Goal: Use online tool/utility: Utilize a website feature to perform a specific function

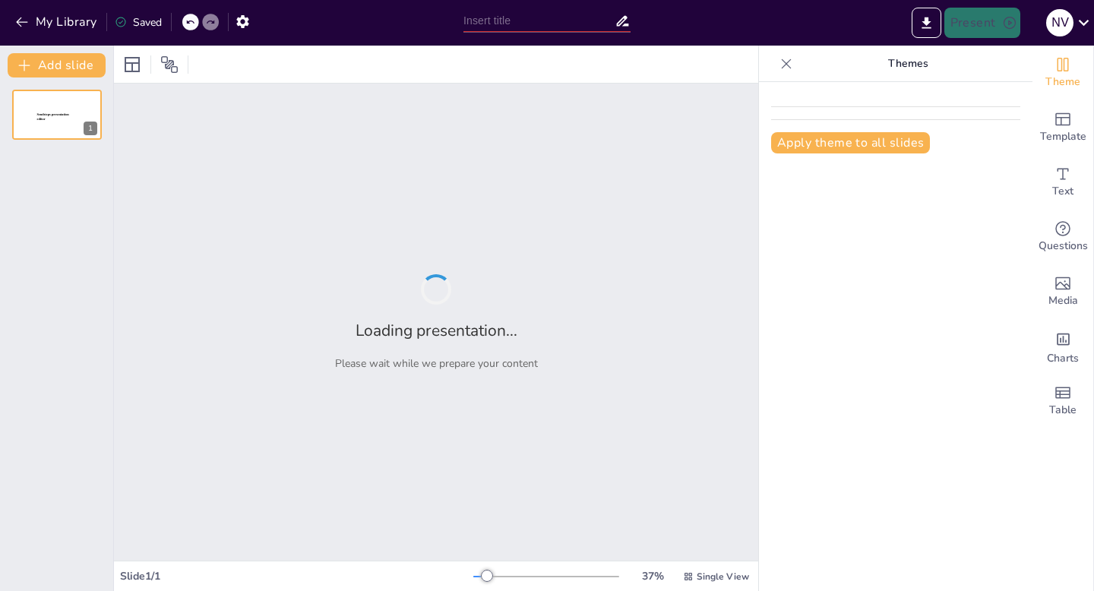
type input "El Papel del Sistema Inmune en la Salud Humana"
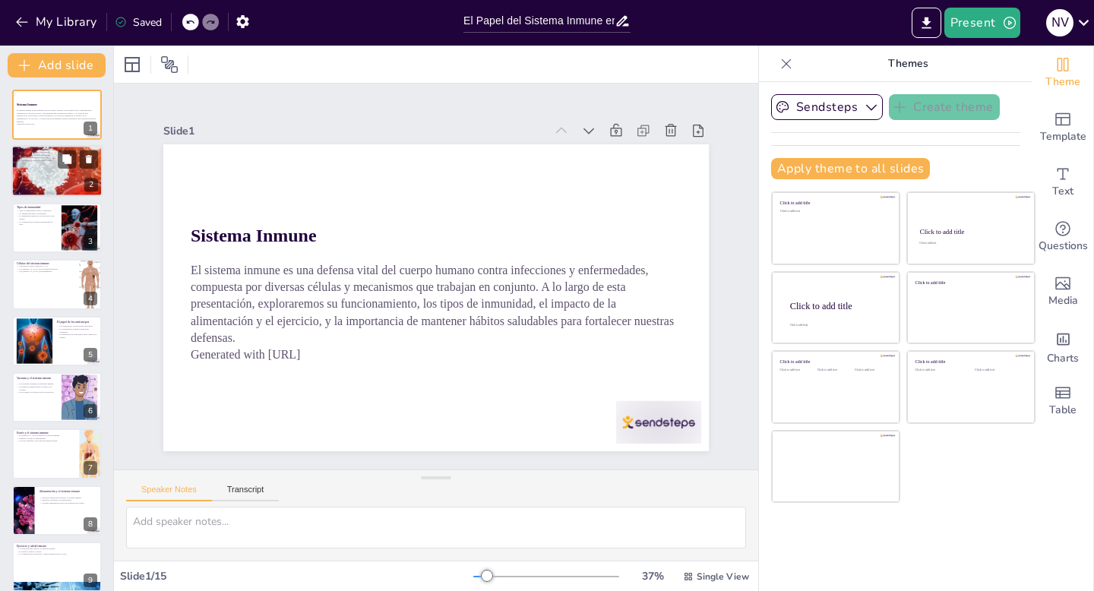
click at [54, 175] on div at bounding box center [56, 171] width 91 height 68
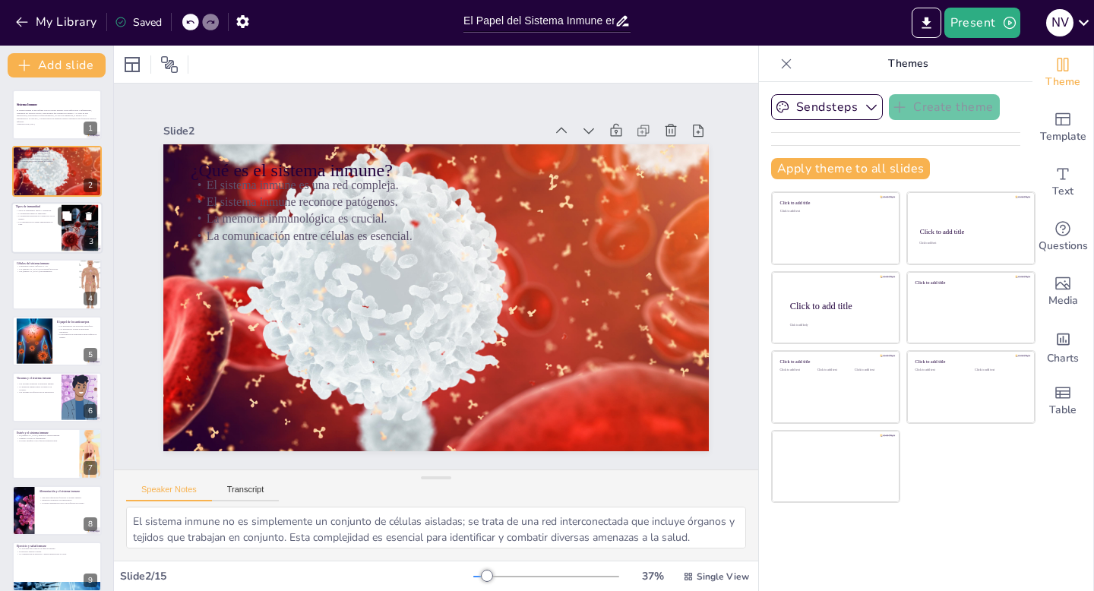
click at [53, 224] on p "La combinación de ambas inmunidades es vital." at bounding box center [36, 222] width 41 height 5
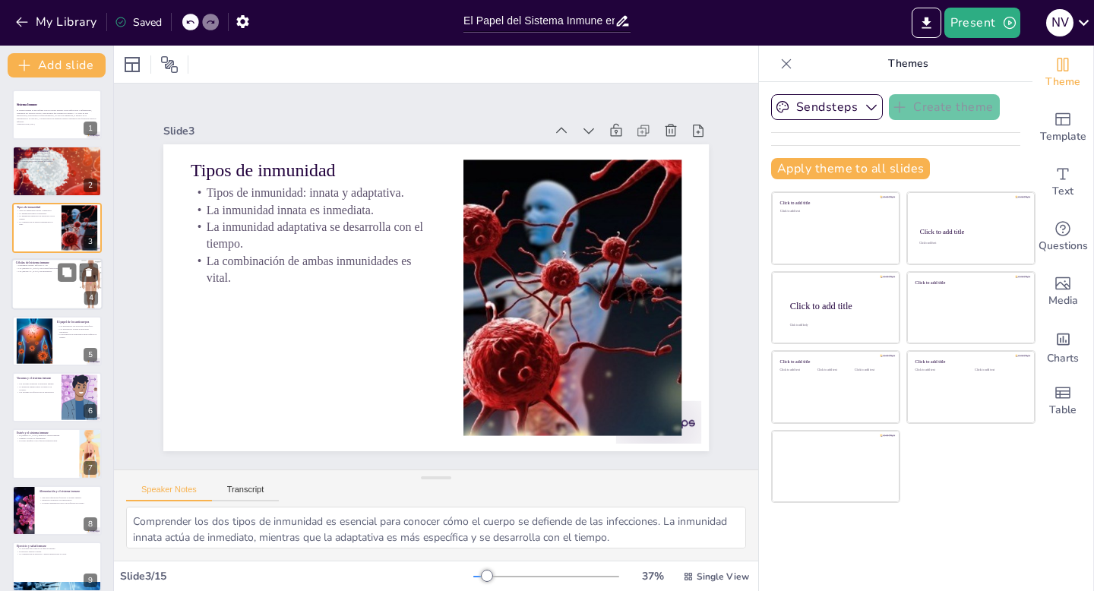
click at [55, 280] on div at bounding box center [56, 284] width 91 height 52
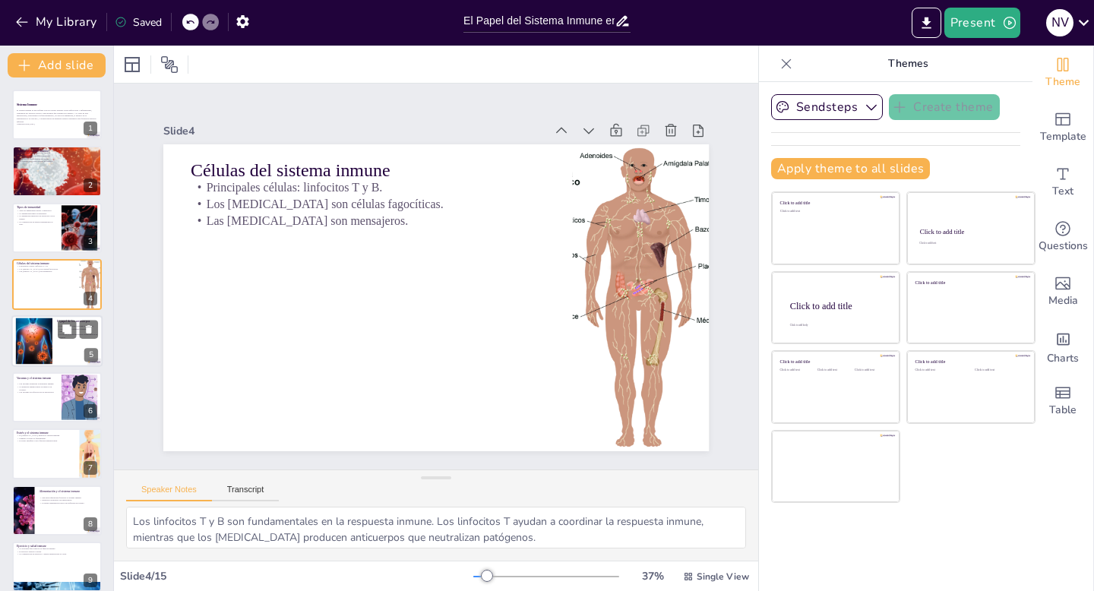
click at [52, 336] on div at bounding box center [34, 341] width 62 height 46
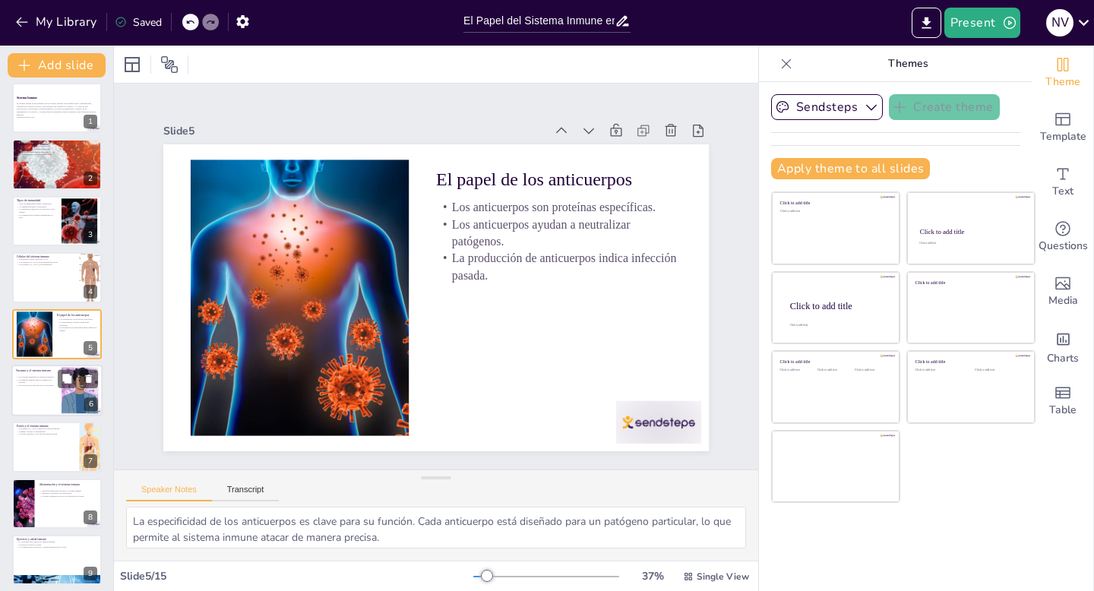
click at [43, 381] on p "La memoria inmunológica se genera con vacunas." at bounding box center [36, 380] width 41 height 5
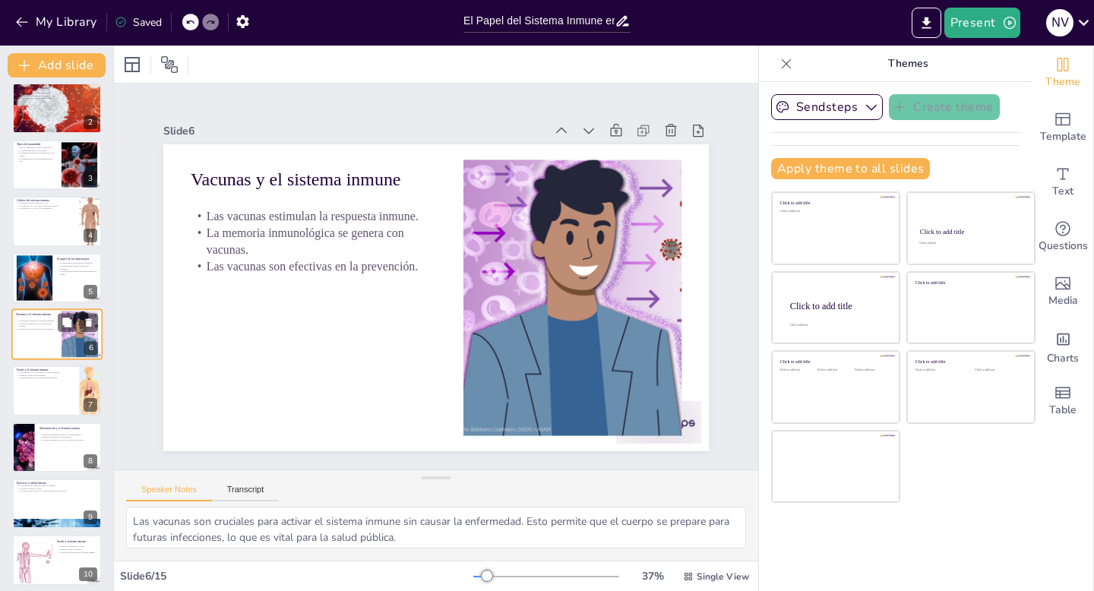
click at [43, 381] on div at bounding box center [57, 390] width 90 height 50
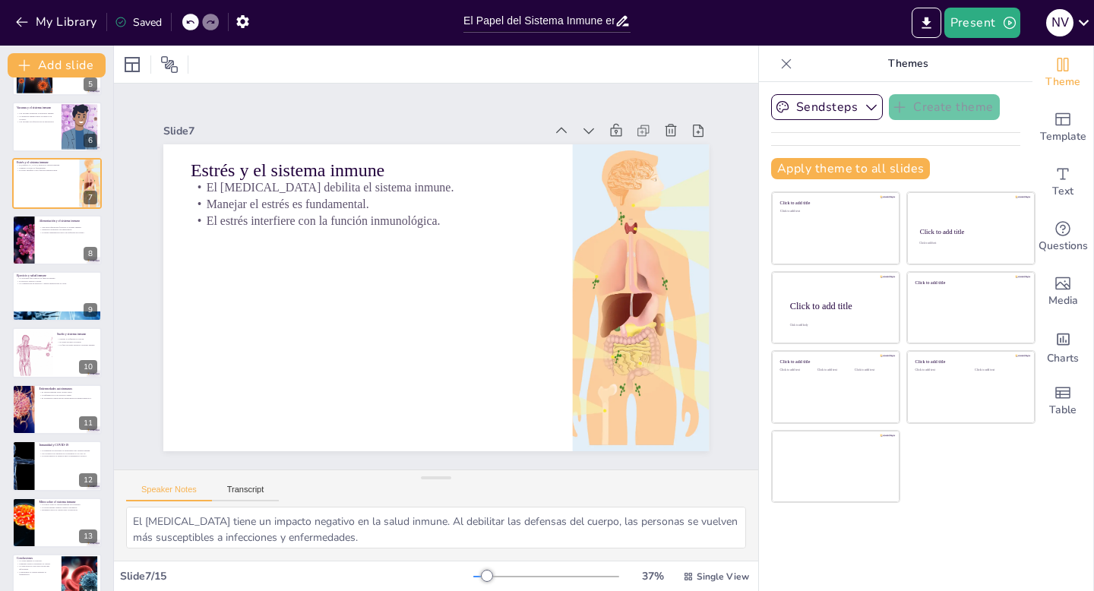
click at [43, 419] on div at bounding box center [57, 409] width 90 height 50
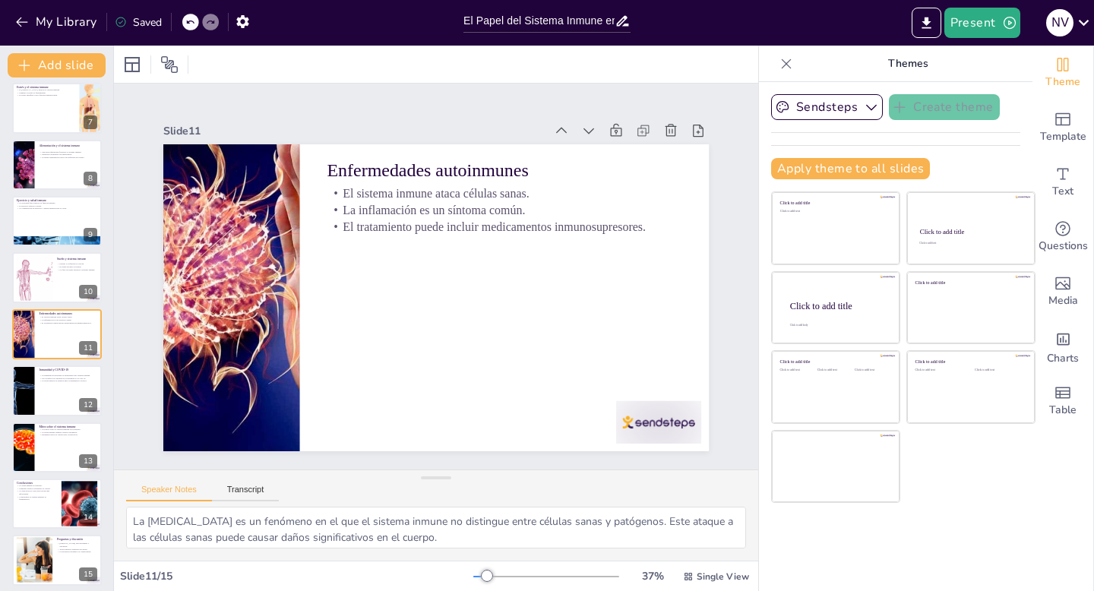
scroll to position [352, 0]
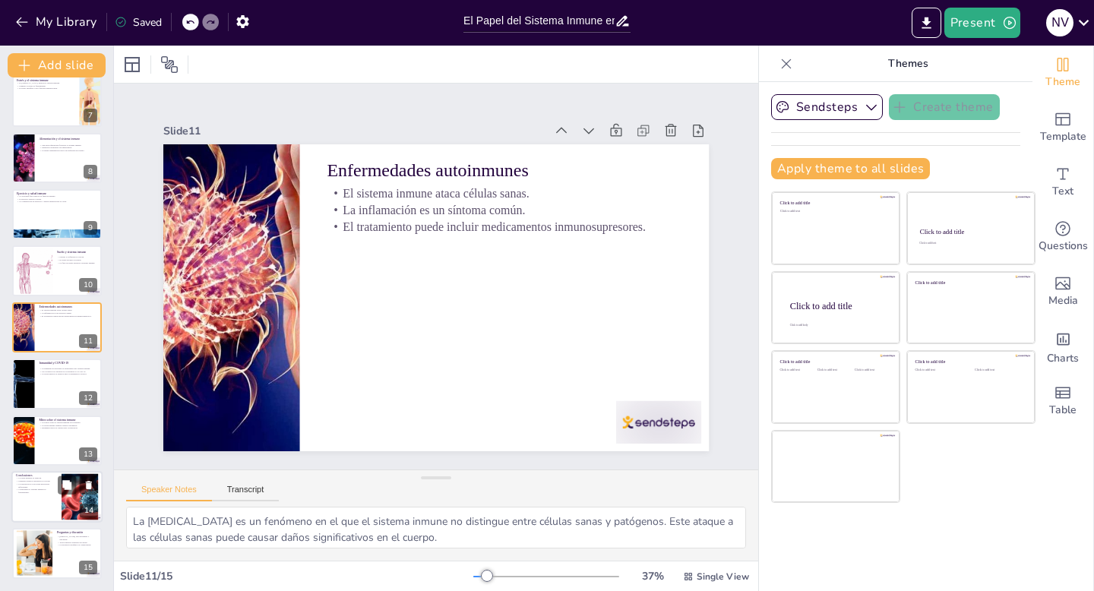
click at [40, 488] on p "Comprender el sistema inmune es fundamental." at bounding box center [36, 490] width 41 height 5
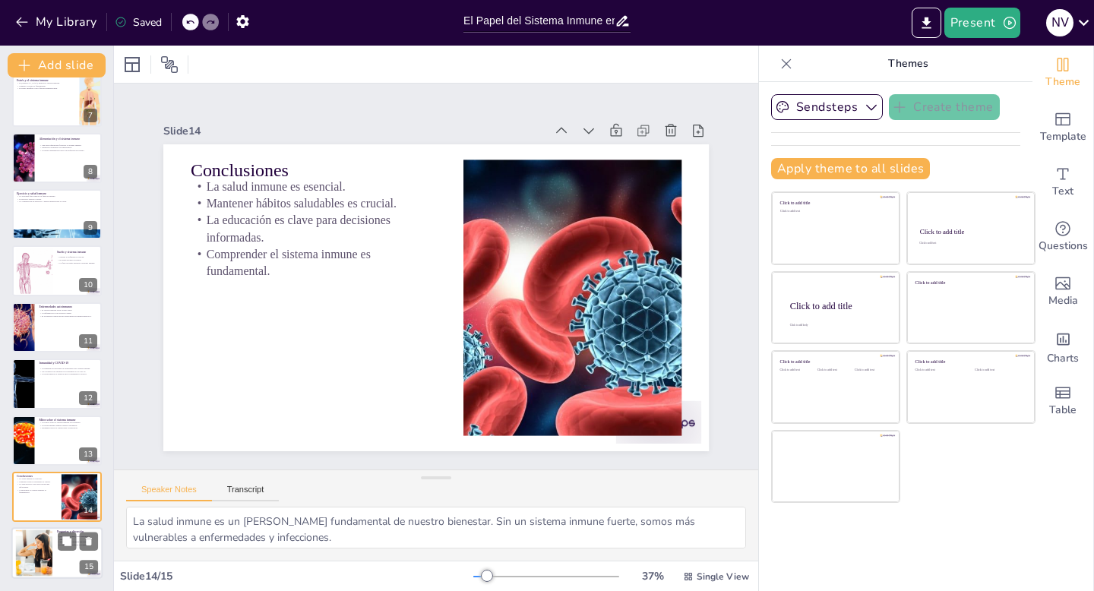
click at [54, 559] on div at bounding box center [56, 554] width 91 height 52
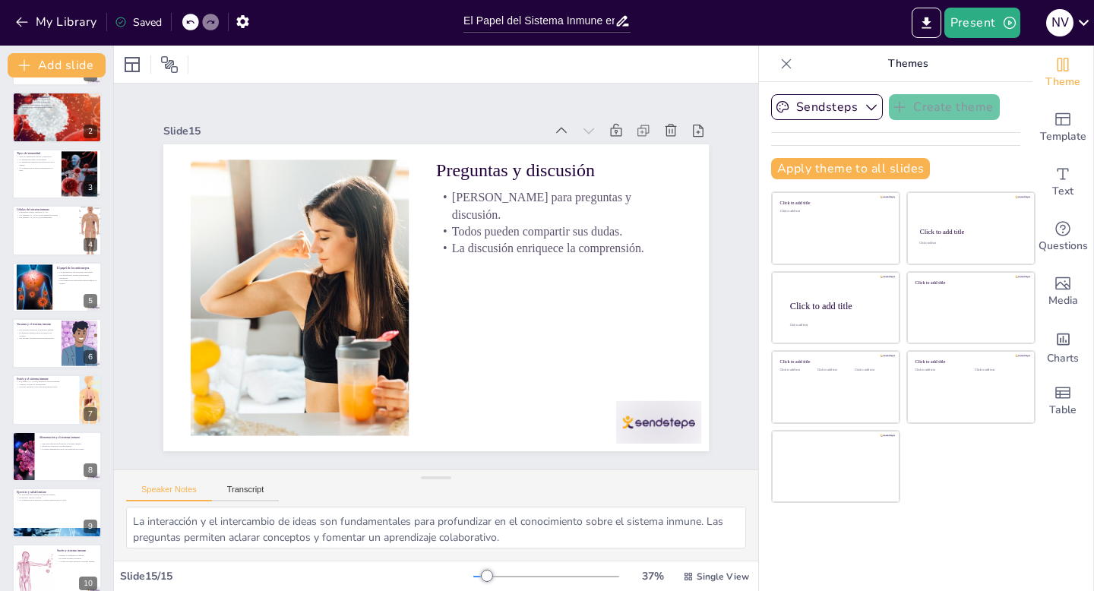
scroll to position [0, 0]
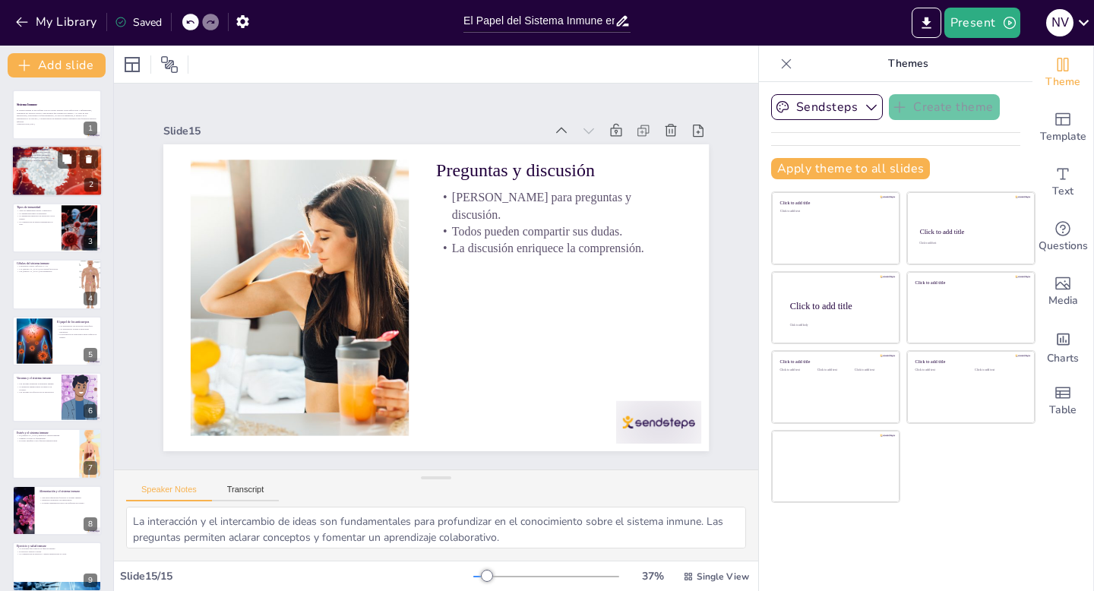
click at [37, 164] on div at bounding box center [56, 171] width 91 height 68
type textarea "El sistema inmune no es simplemente un conjunto de células aisladas; se trata d…"
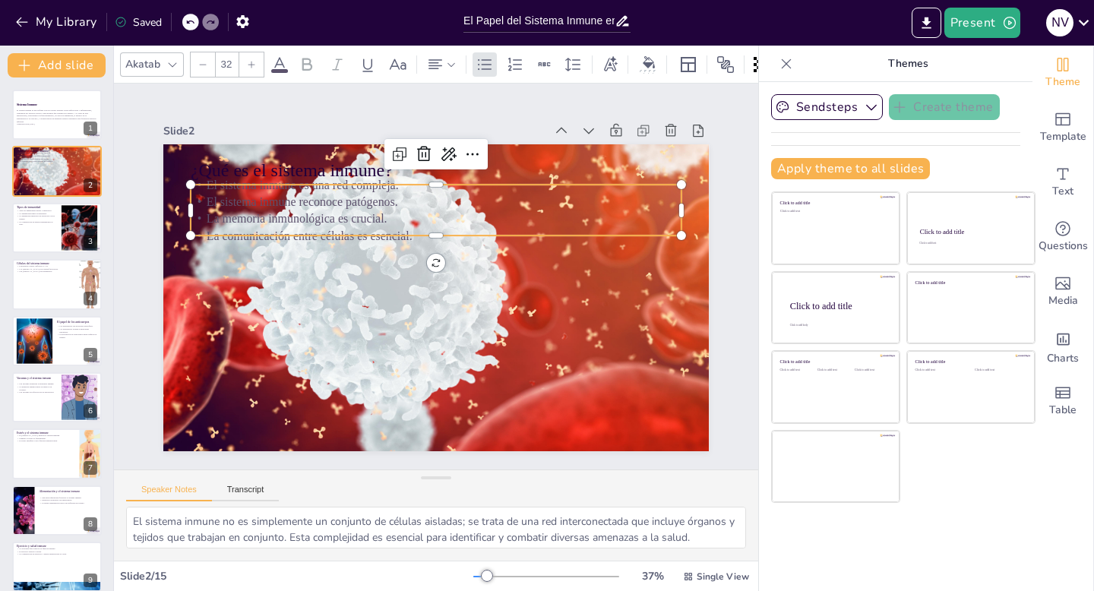
click at [270, 189] on p "El sistema inmune es una red compleja." at bounding box center [446, 185] width 490 height 68
click at [254, 64] on icon at bounding box center [251, 64] width 9 height 9
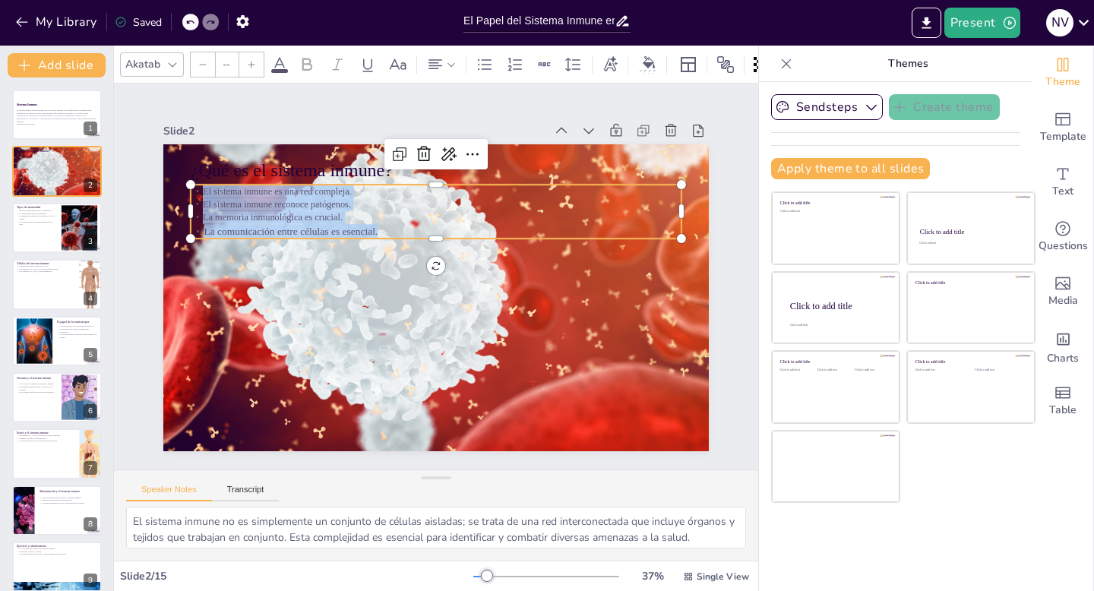
drag, startPoint x: 379, startPoint y: 229, endPoint x: 198, endPoint y: 189, distance: 185.1
click at [198, 189] on div "El sistema inmune es una red compleja. El sistema inmune reconoce patógenos. La…" at bounding box center [443, 212] width 494 height 105
click at [249, 66] on icon at bounding box center [251, 64] width 9 height 9
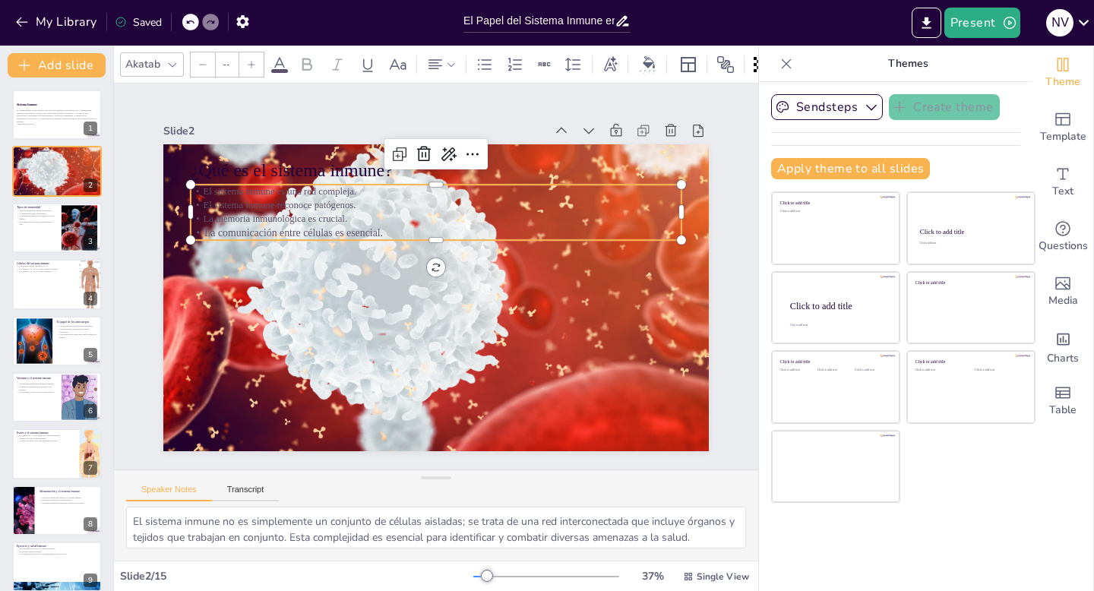
click at [249, 66] on icon at bounding box center [251, 64] width 9 height 9
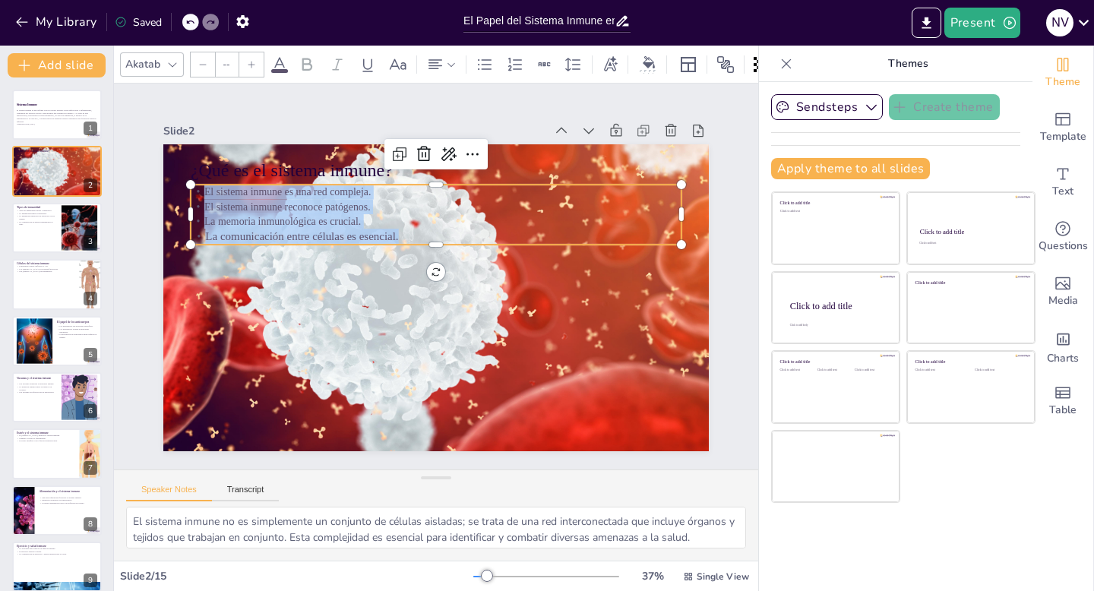
click at [249, 66] on icon at bounding box center [251, 64] width 9 height 9
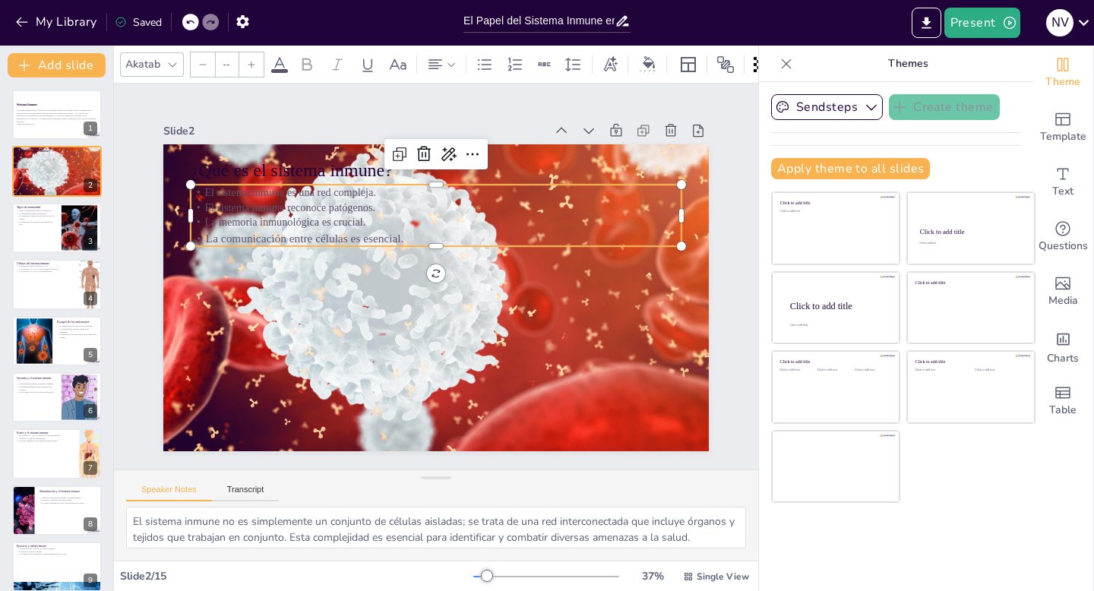
click at [249, 66] on icon at bounding box center [251, 64] width 9 height 9
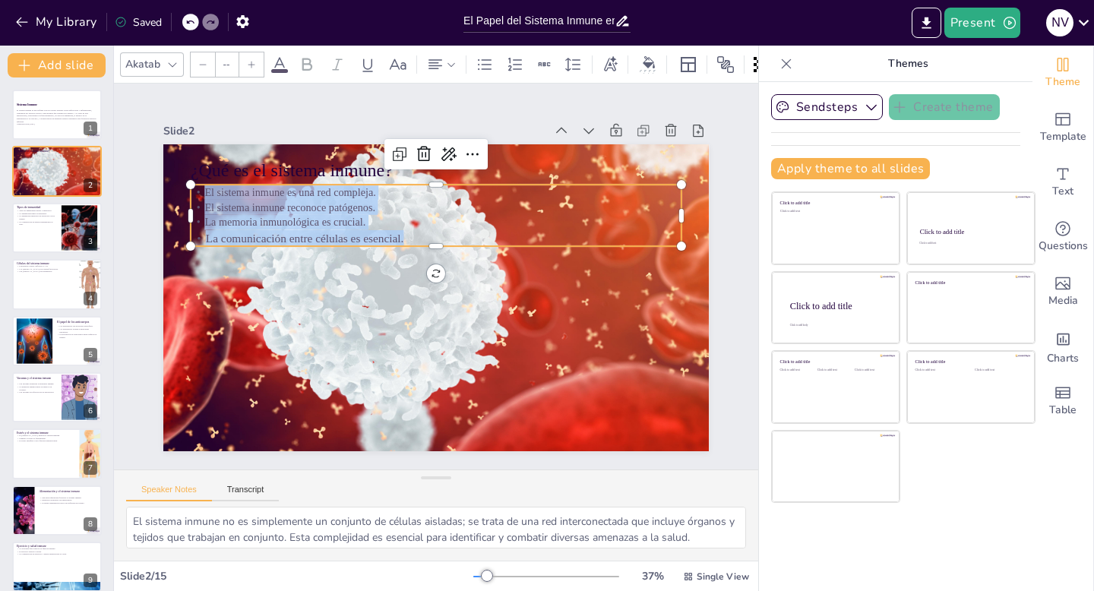
click at [249, 66] on icon at bounding box center [251, 64] width 9 height 9
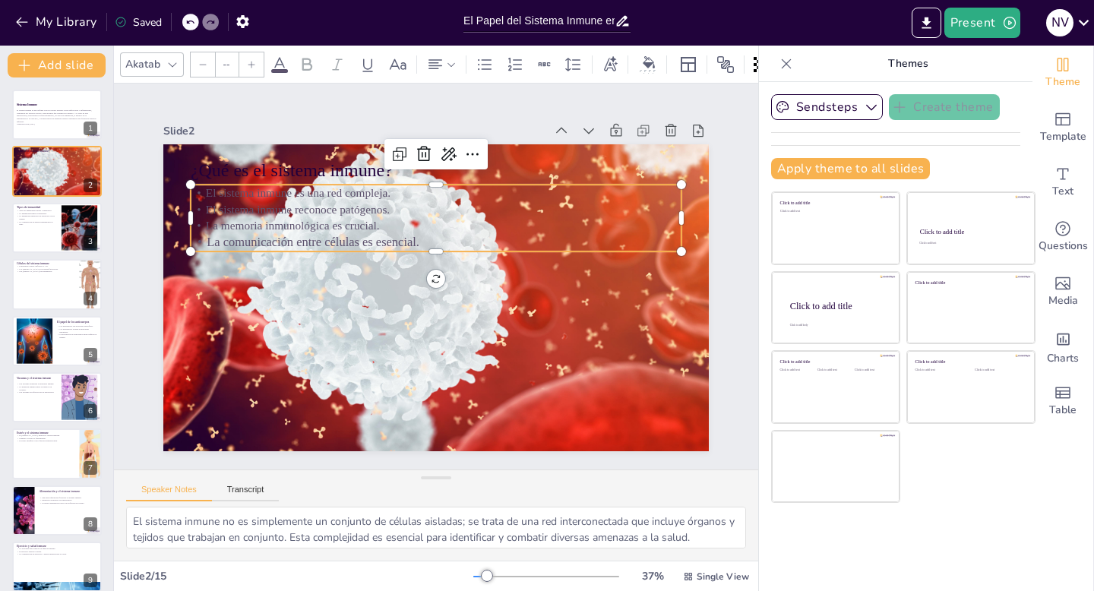
click at [249, 66] on icon at bounding box center [251, 64] width 9 height 9
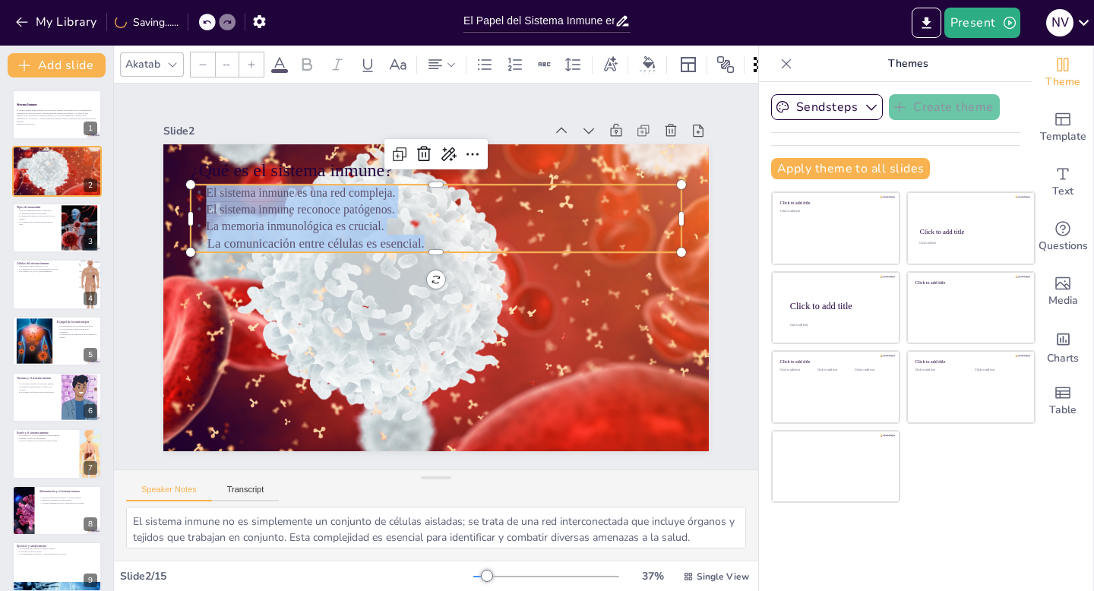
click at [279, 69] on span at bounding box center [279, 71] width 17 height 4
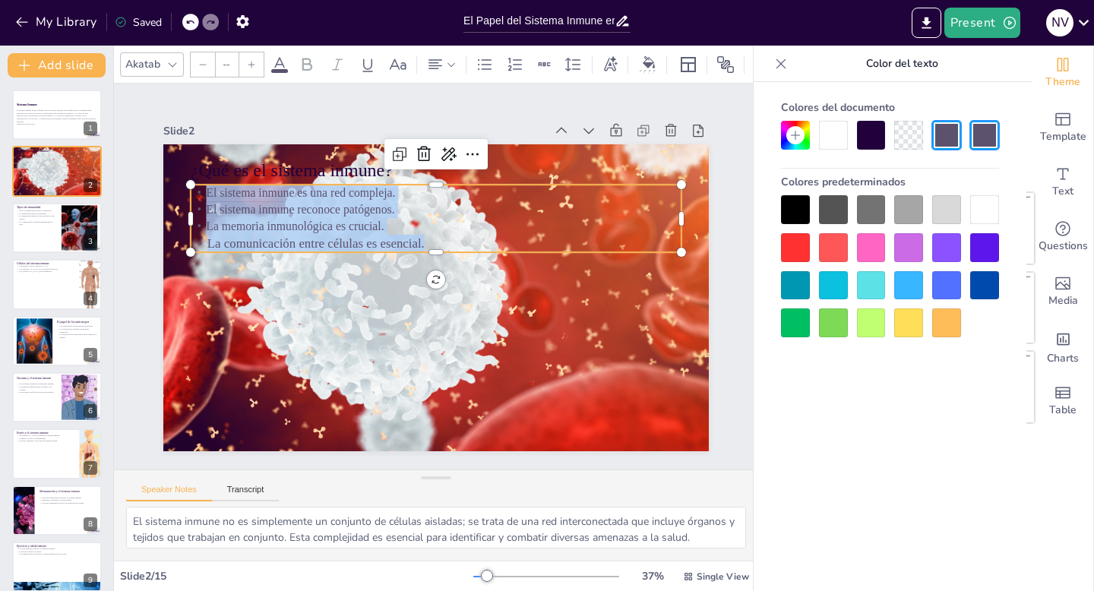
click at [793, 217] on div at bounding box center [795, 209] width 29 height 29
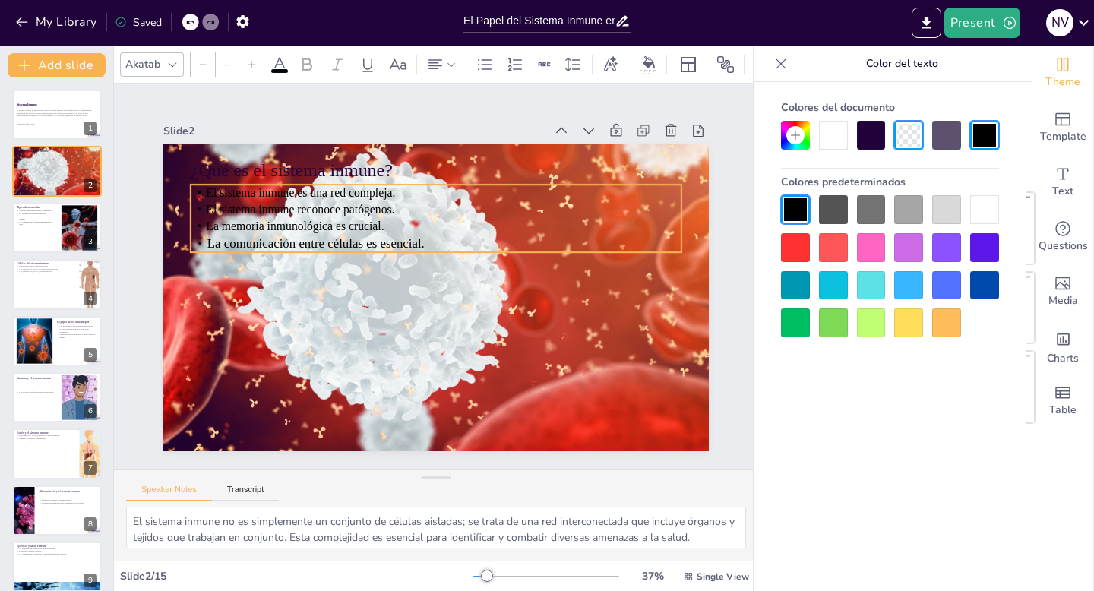
click at [435, 280] on div "¿Qué es el sistema inmune? 0 ° El sistema inmune es una red compleja. El sistem…" at bounding box center [431, 296] width 597 height 413
click at [477, 194] on p "El sistema inmune es una red compleja." at bounding box center [445, 194] width 490 height 68
click at [475, 185] on p "El sistema inmune es una red compleja." at bounding box center [445, 194] width 490 height 68
drag, startPoint x: 681, startPoint y: 185, endPoint x: 681, endPoint y: 216, distance: 31.9
click at [681, 216] on div "¿Qué es el sistema inmune? El sistema inmune es una red compleja. El sistema in…" at bounding box center [434, 297] width 574 height 362
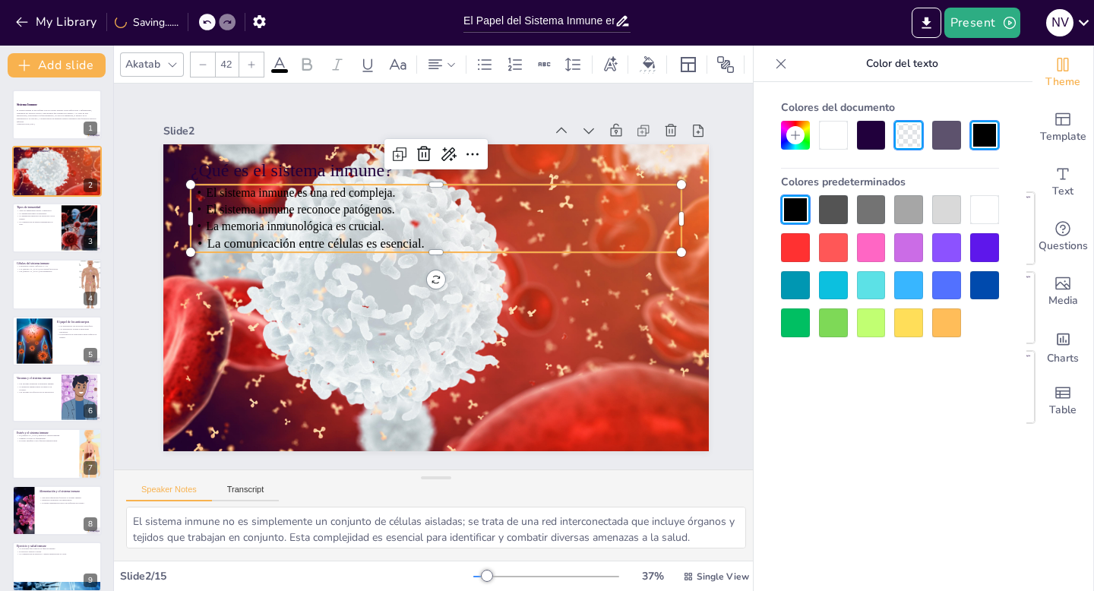
drag, startPoint x: 646, startPoint y: 220, endPoint x: 652, endPoint y: 306, distance: 86.8
click at [652, 306] on div "¿Qué es el sistema inmune? El sistema inmune es una red compleja. El sistema in…" at bounding box center [434, 297] width 574 height 362
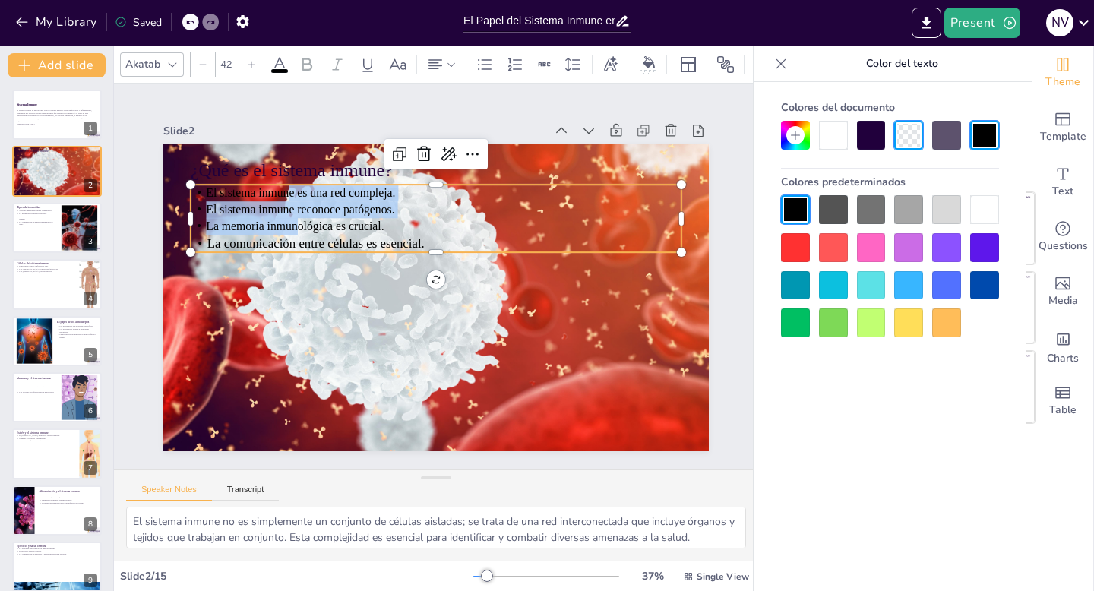
type input "--"
drag, startPoint x: 291, startPoint y: 185, endPoint x: 297, endPoint y: 240, distance: 55.0
click at [297, 239] on div "El sistema inmune es una red compleja. El sistema inmune reconoce patógenos. La…" at bounding box center [441, 219] width 495 height 119
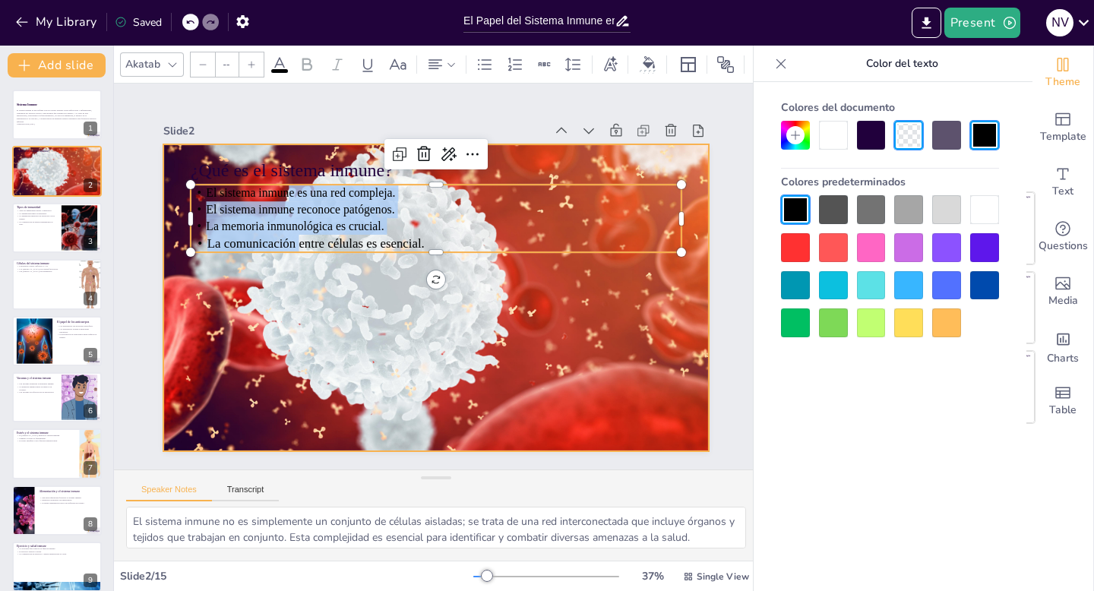
click at [475, 274] on div at bounding box center [434, 297] width 586 height 464
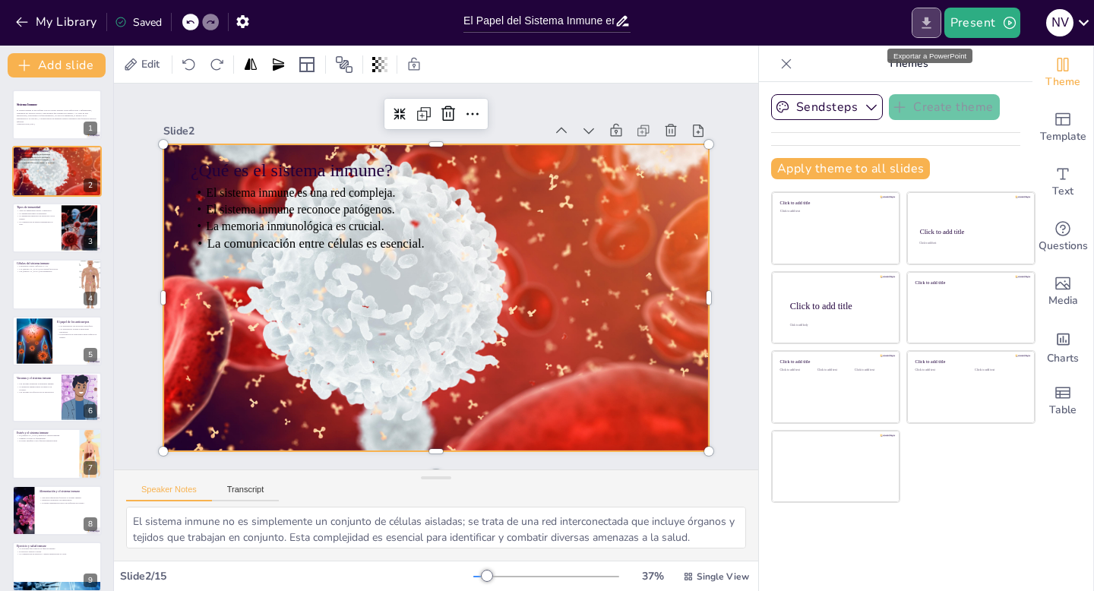
click at [929, 25] on icon "Export to PowerPoint" at bounding box center [926, 23] width 16 height 16
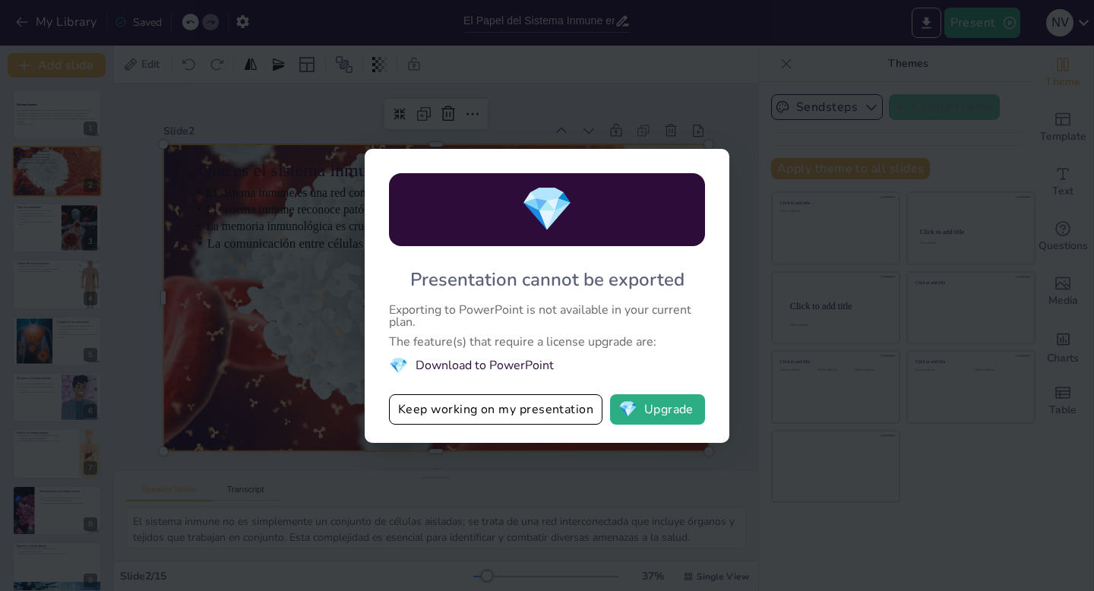
click at [703, 75] on div "💎 Presentation cannot be exported Exporting to PowerPoint is not available in y…" at bounding box center [547, 295] width 1094 height 591
click at [511, 411] on button "Keep working on my presentation" at bounding box center [495, 409] width 213 height 30
